Goal: Task Accomplishment & Management: Complete application form

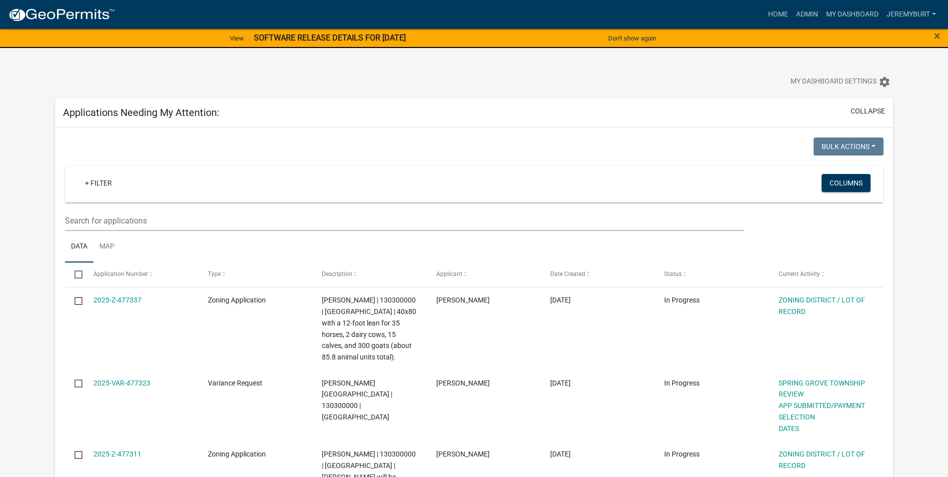
select select "2: 50"
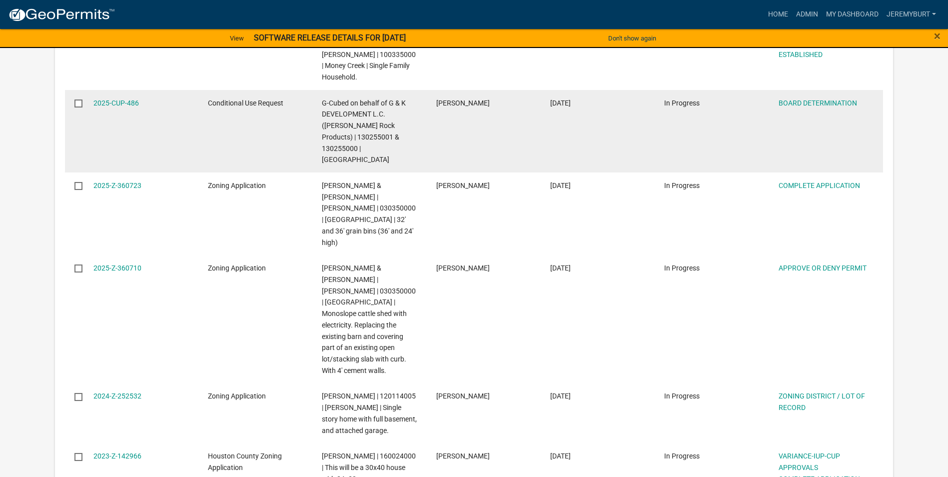
scroll to position [2997, 0]
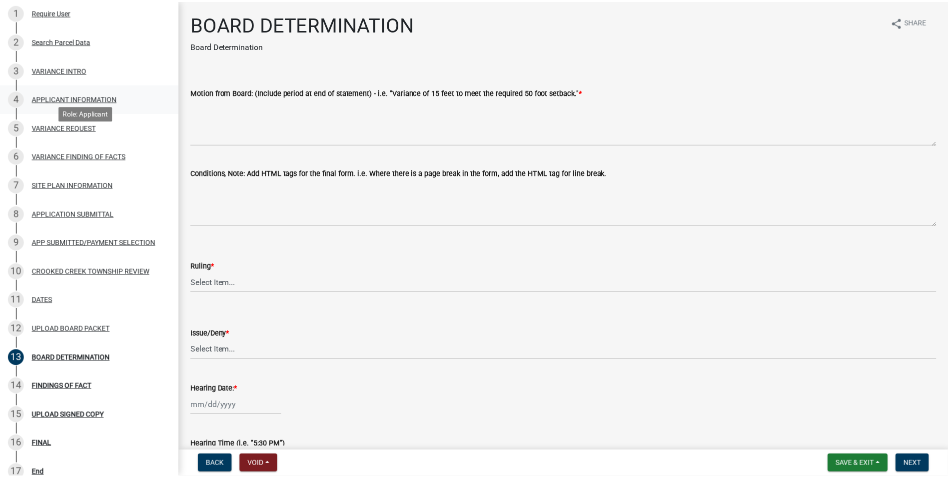
scroll to position [150, 0]
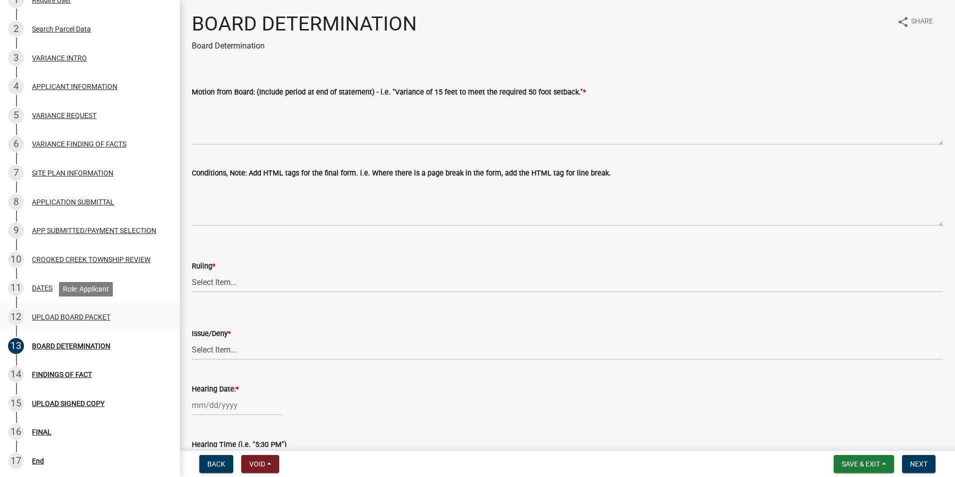
click at [66, 313] on div "UPLOAD BOARD PACKET" at bounding box center [71, 316] width 78 height 7
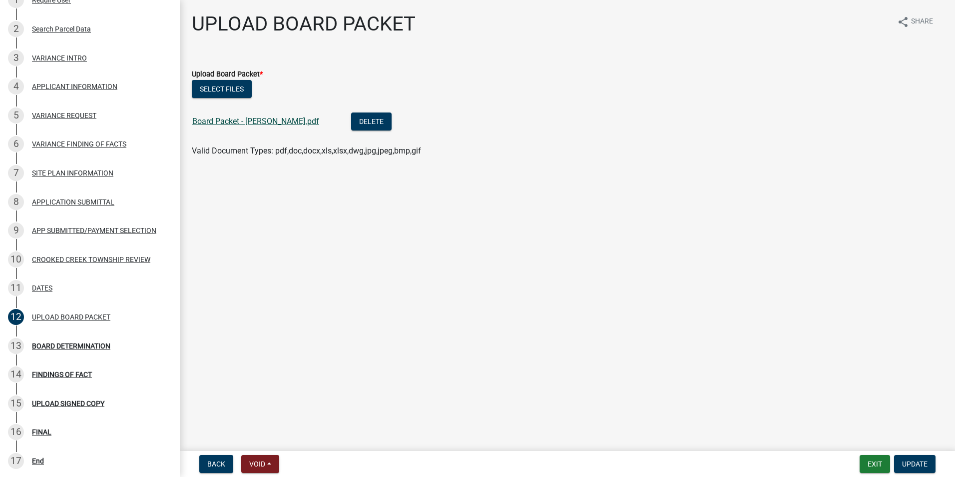
click at [210, 120] on link "Board Packet - Payne.pdf" at bounding box center [255, 120] width 127 height 9
click at [872, 462] on button "Exit" at bounding box center [875, 464] width 30 height 18
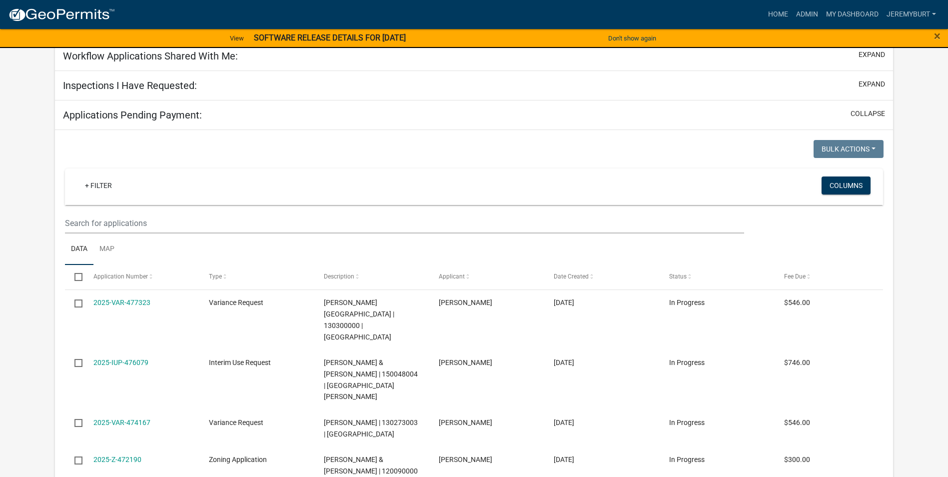
scroll to position [110, 0]
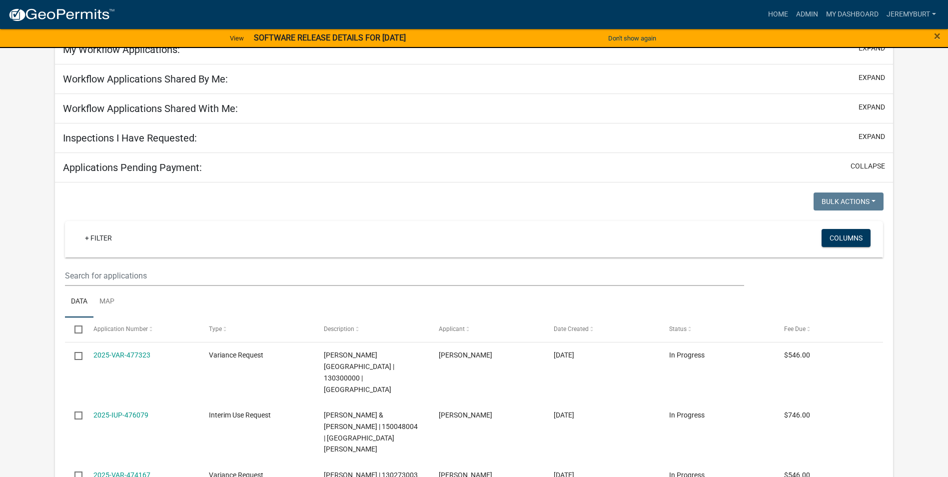
select select "2: 50"
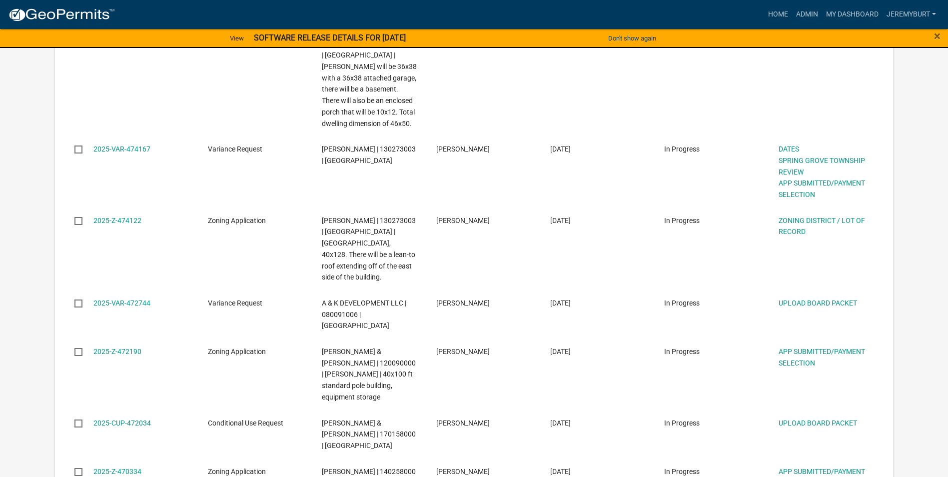
scroll to position [899, 0]
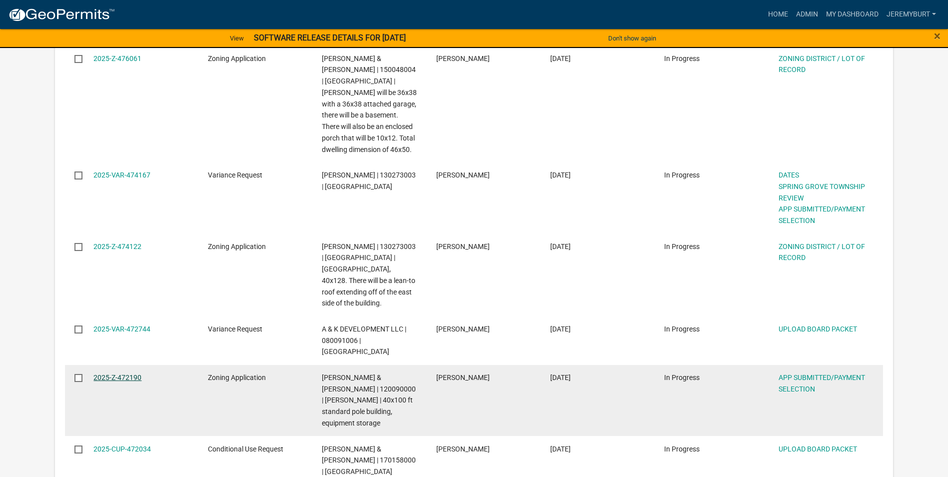
click at [110, 373] on link "2025-Z-472190" at bounding box center [117, 377] width 48 height 8
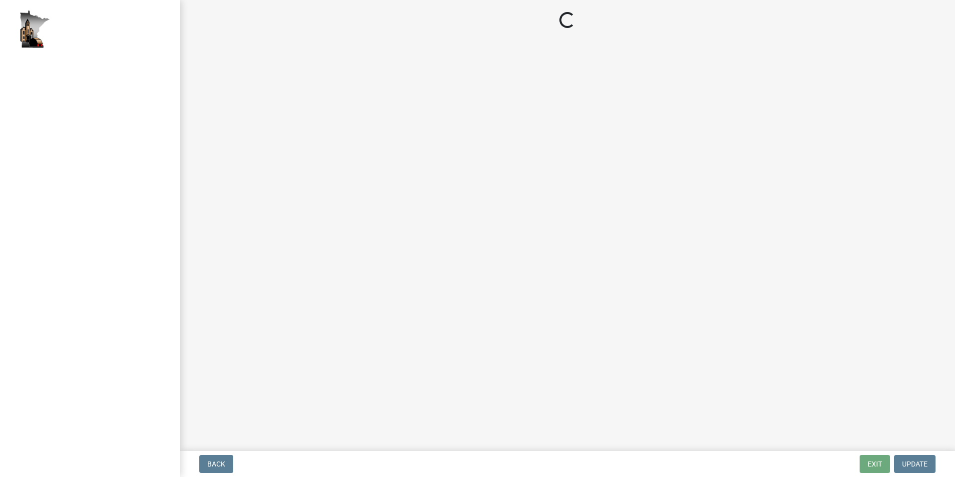
select select "2: 1"
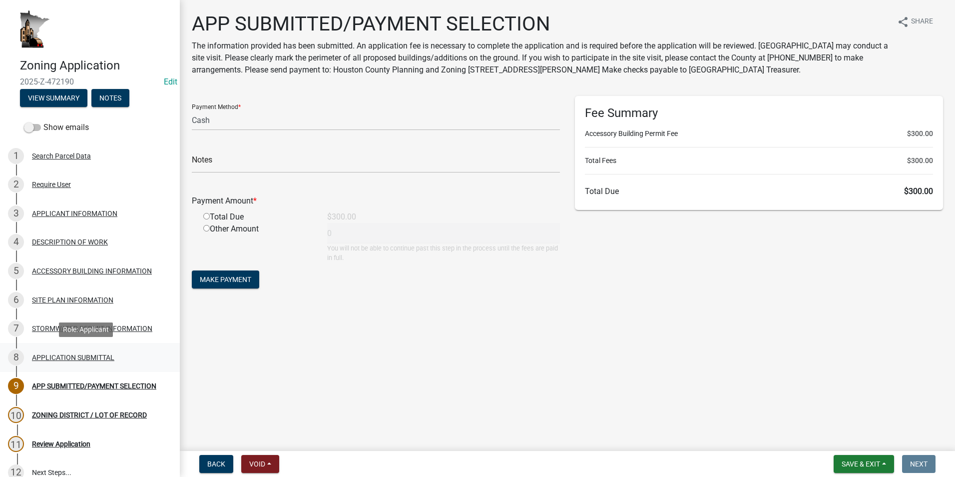
click at [79, 354] on div "APPLICATION SUBMITTAL" at bounding box center [73, 357] width 82 height 7
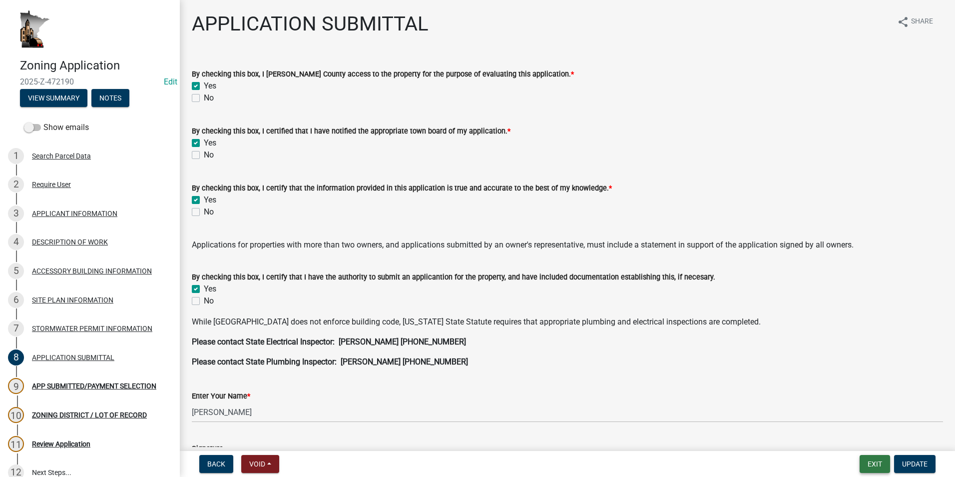
click at [878, 459] on button "Exit" at bounding box center [875, 464] width 30 height 18
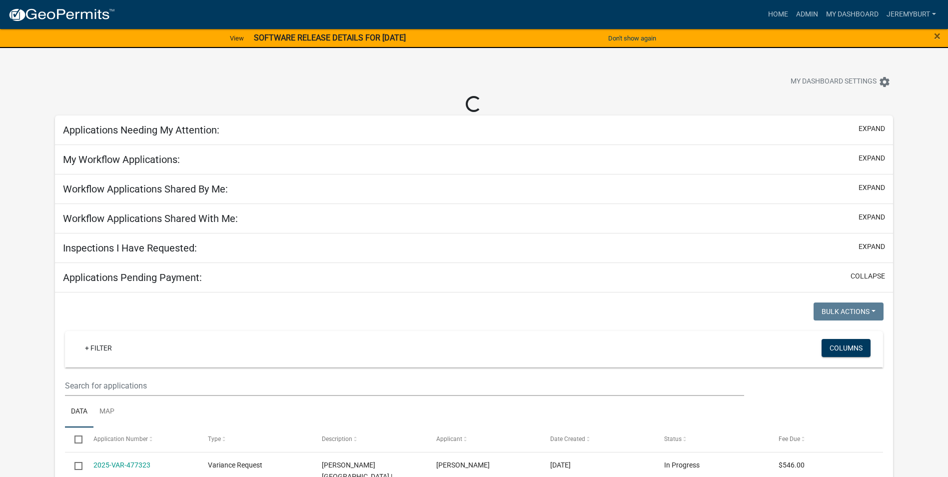
select select "2: 50"
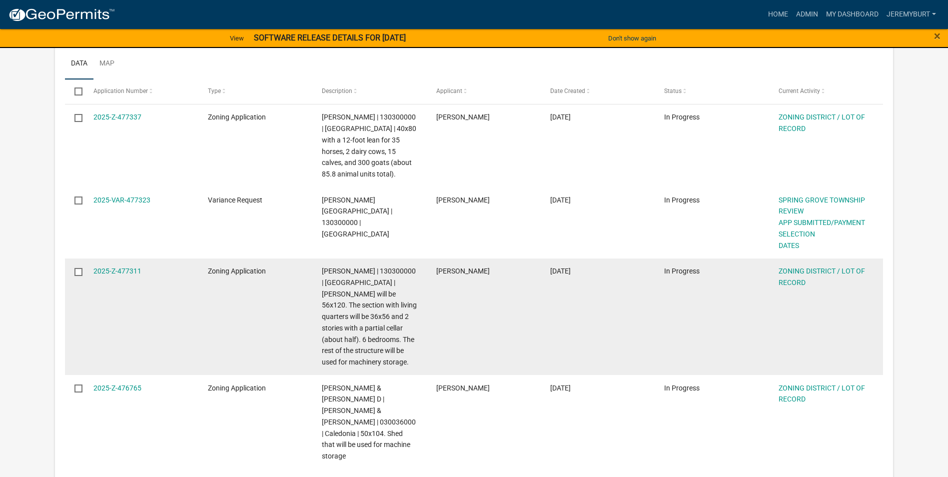
scroll to position [200, 0]
